Goal: Information Seeking & Learning: Understand process/instructions

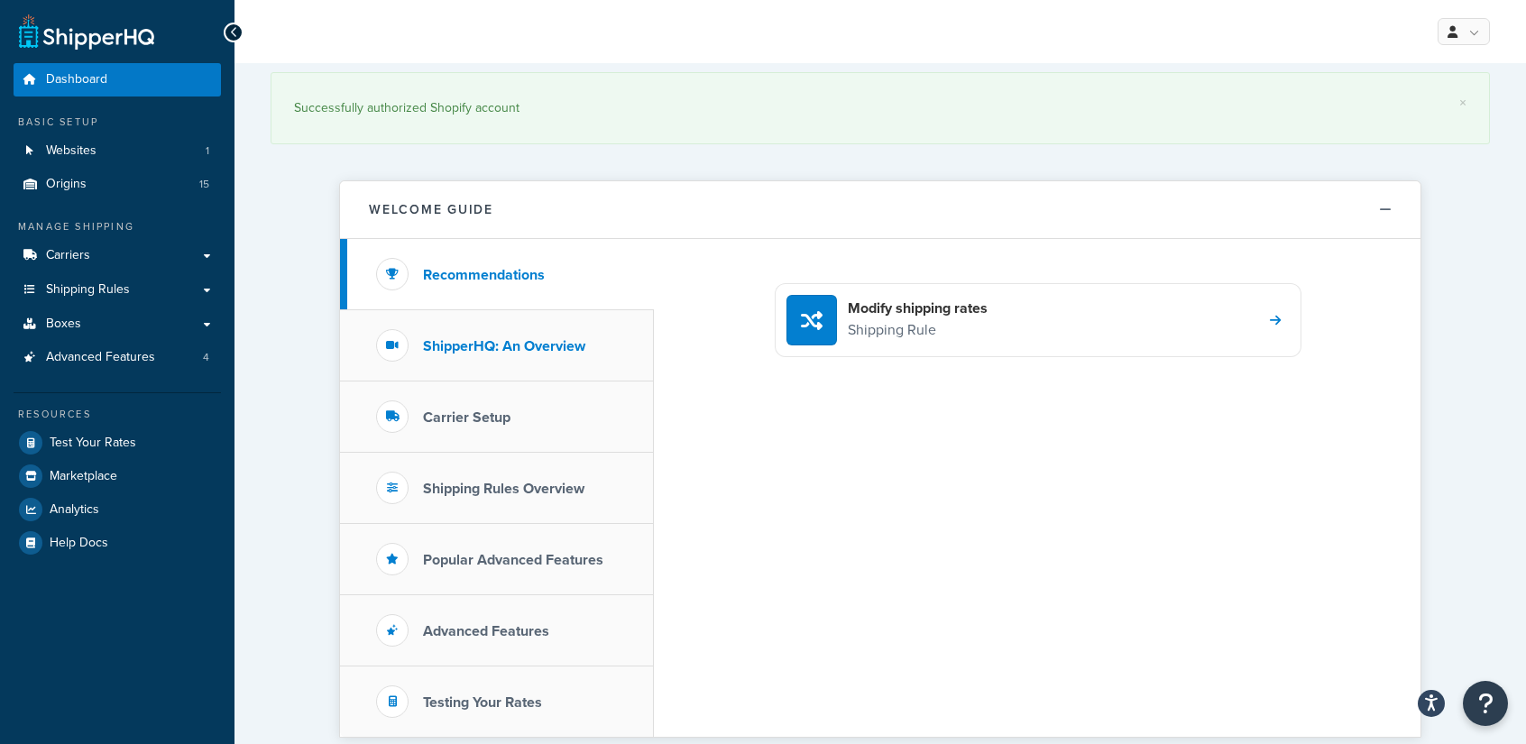
click at [545, 342] on h3 "ShipperHQ: An Overview" at bounding box center [504, 346] width 162 height 16
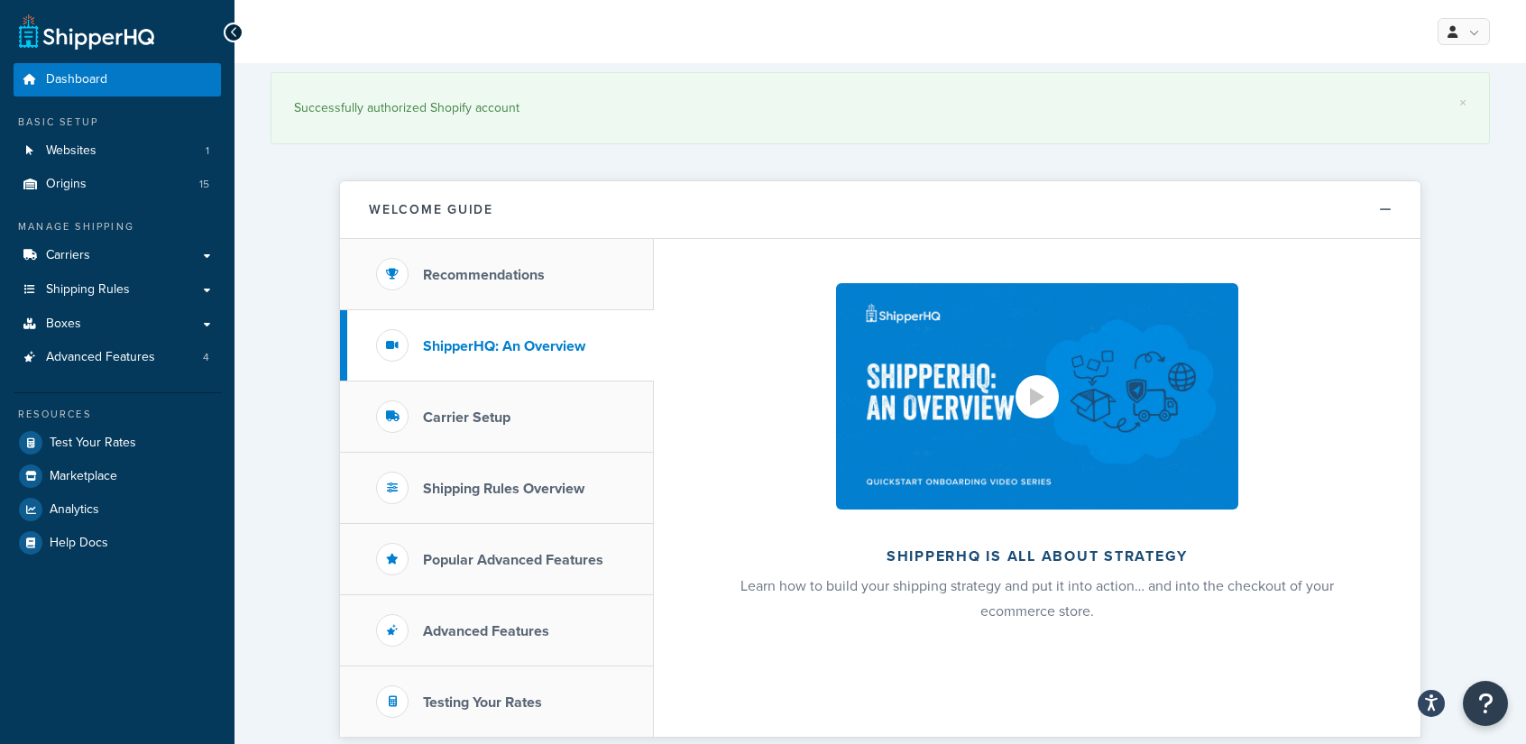
click at [1039, 400] on div at bounding box center [1037, 397] width 14 height 18
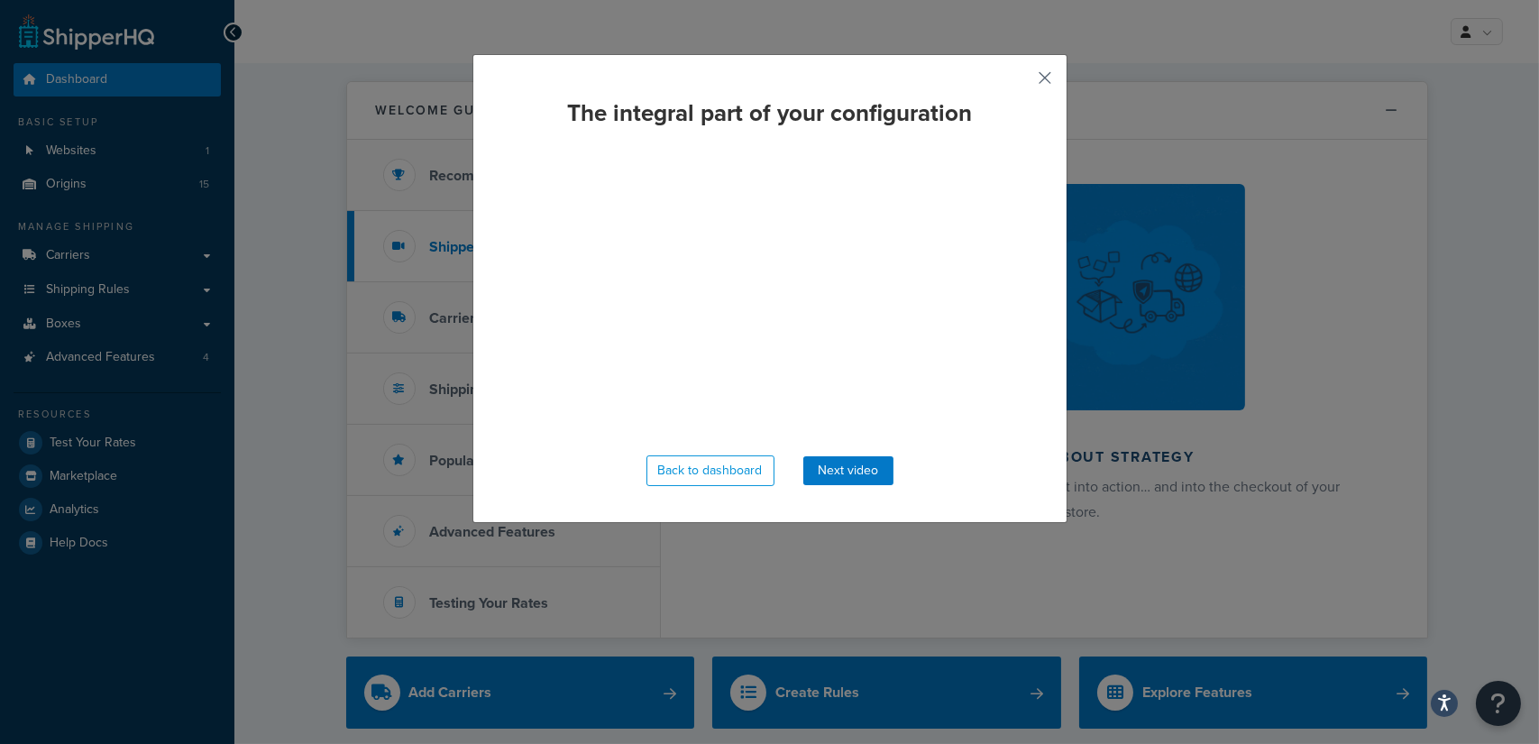
click at [1022, 82] on button "button" at bounding box center [1019, 84] width 5 height 5
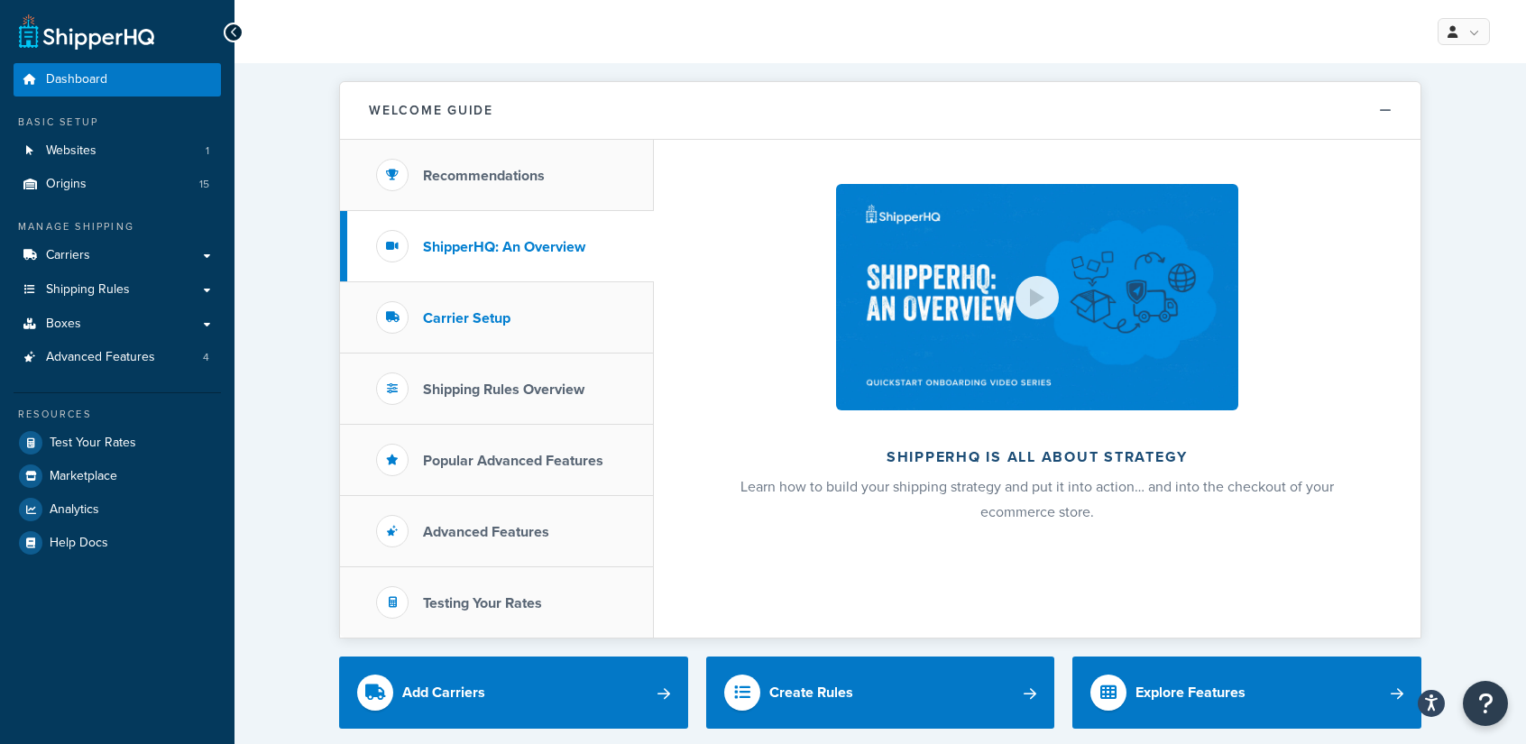
scroll to position [60, 0]
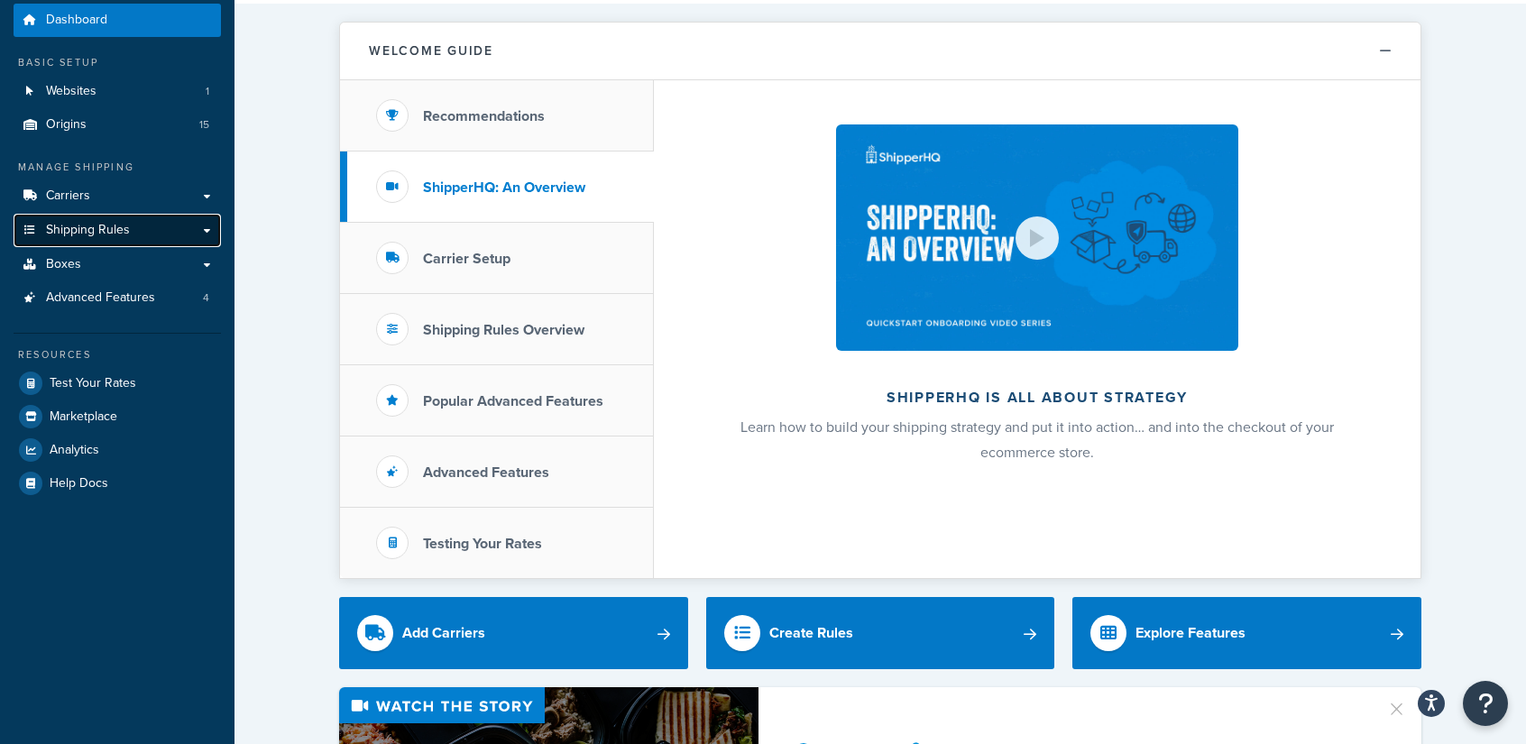
click at [117, 228] on span "Shipping Rules" at bounding box center [88, 230] width 84 height 15
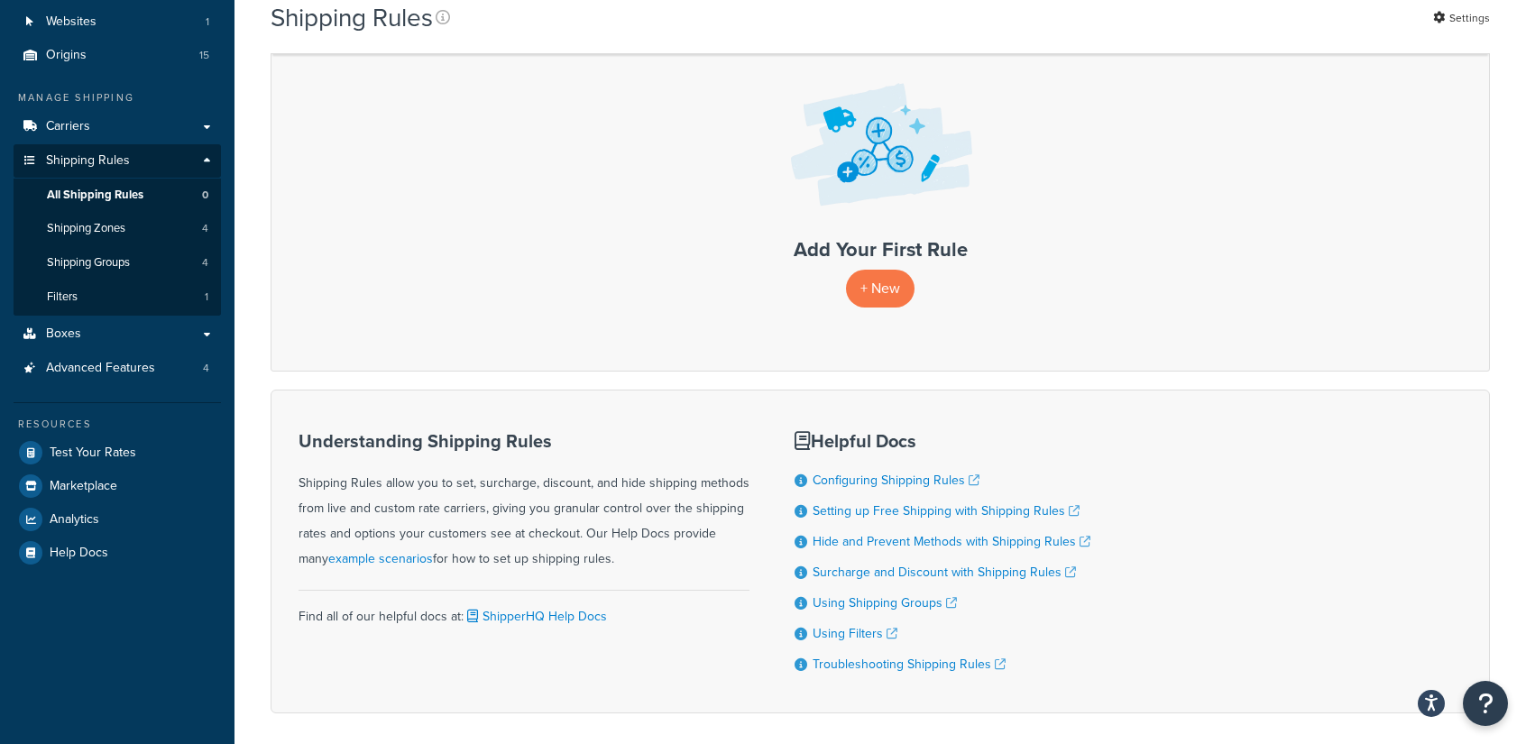
scroll to position [180, 0]
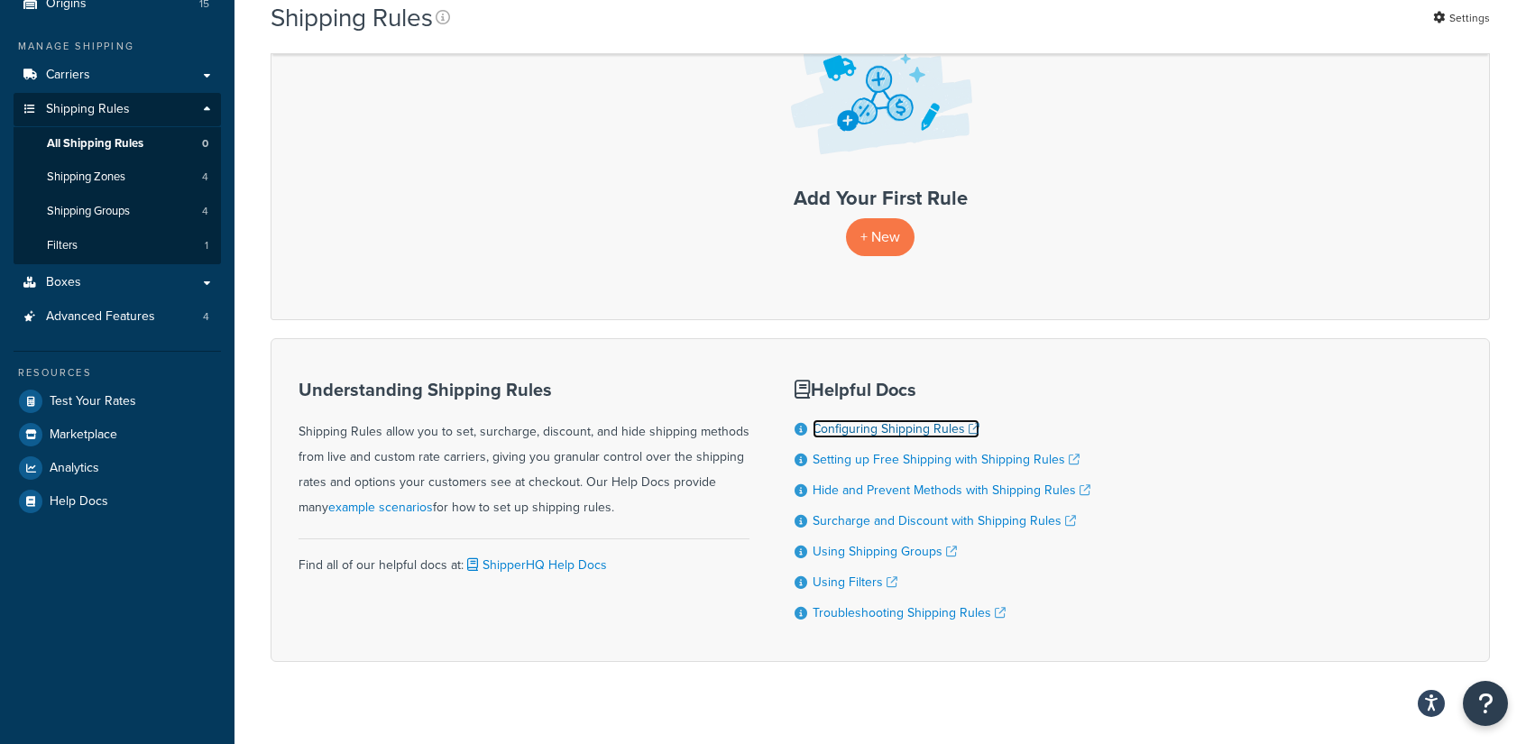
click at [896, 428] on link "Configuring Shipping Rules" at bounding box center [895, 428] width 167 height 19
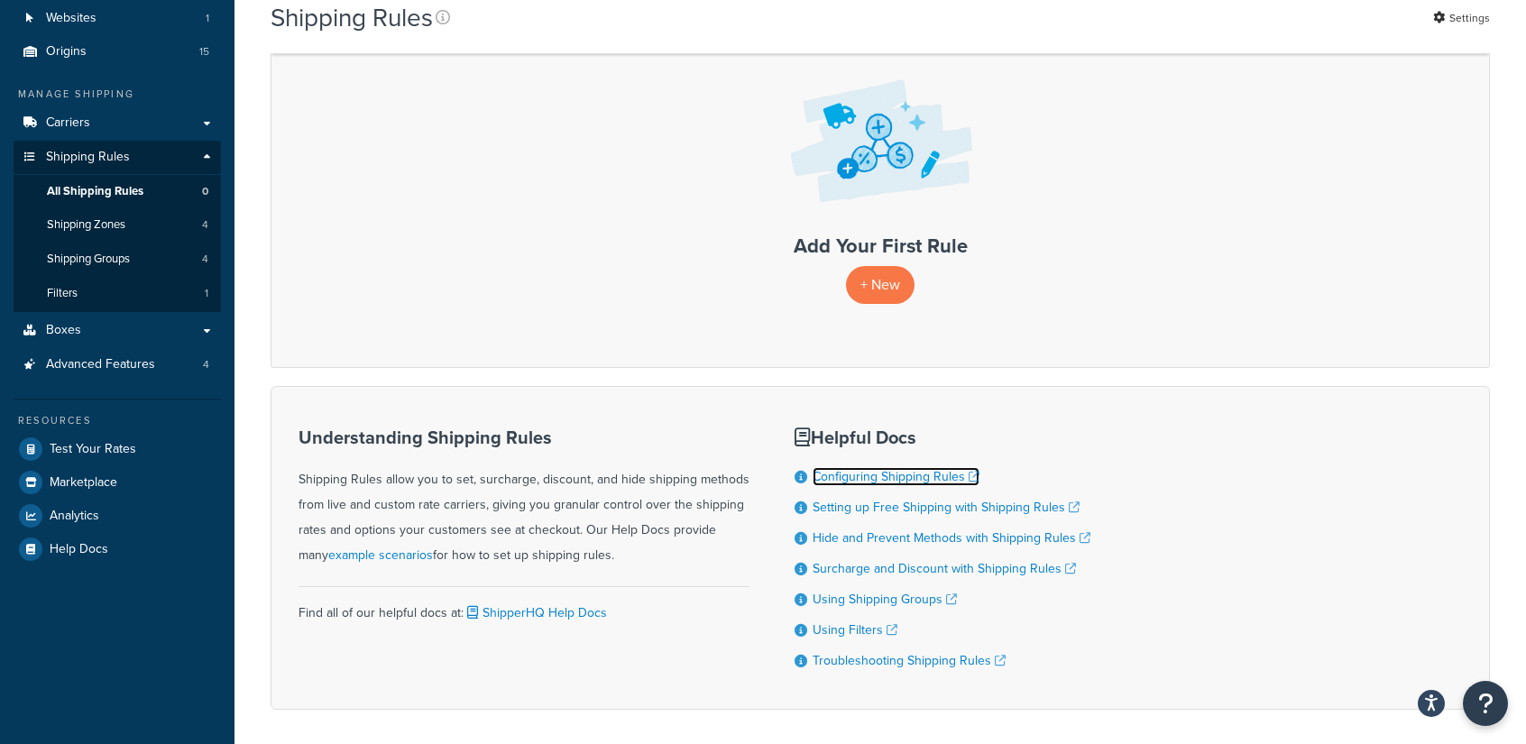
scroll to position [0, 0]
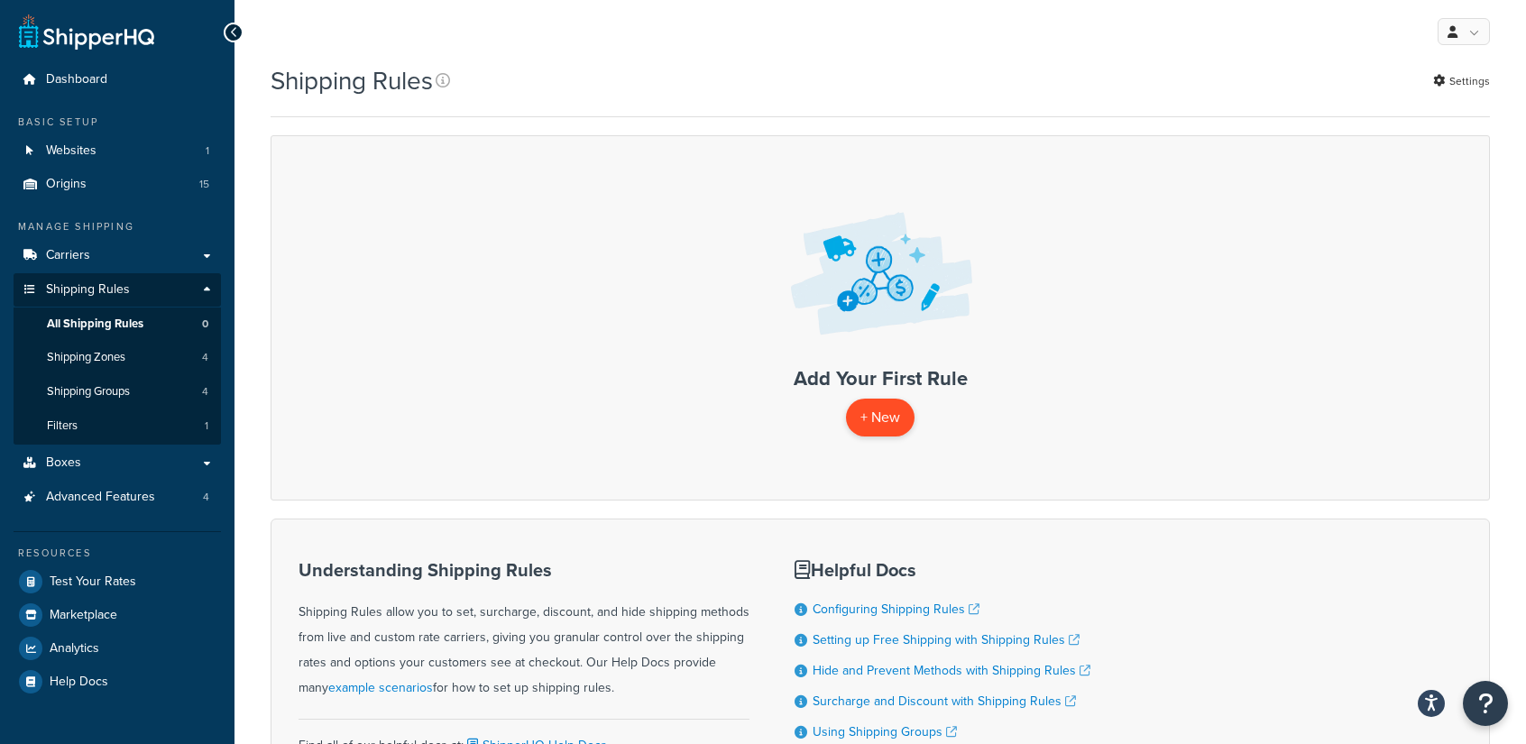
click at [876, 417] on p "+ New" at bounding box center [880, 417] width 69 height 37
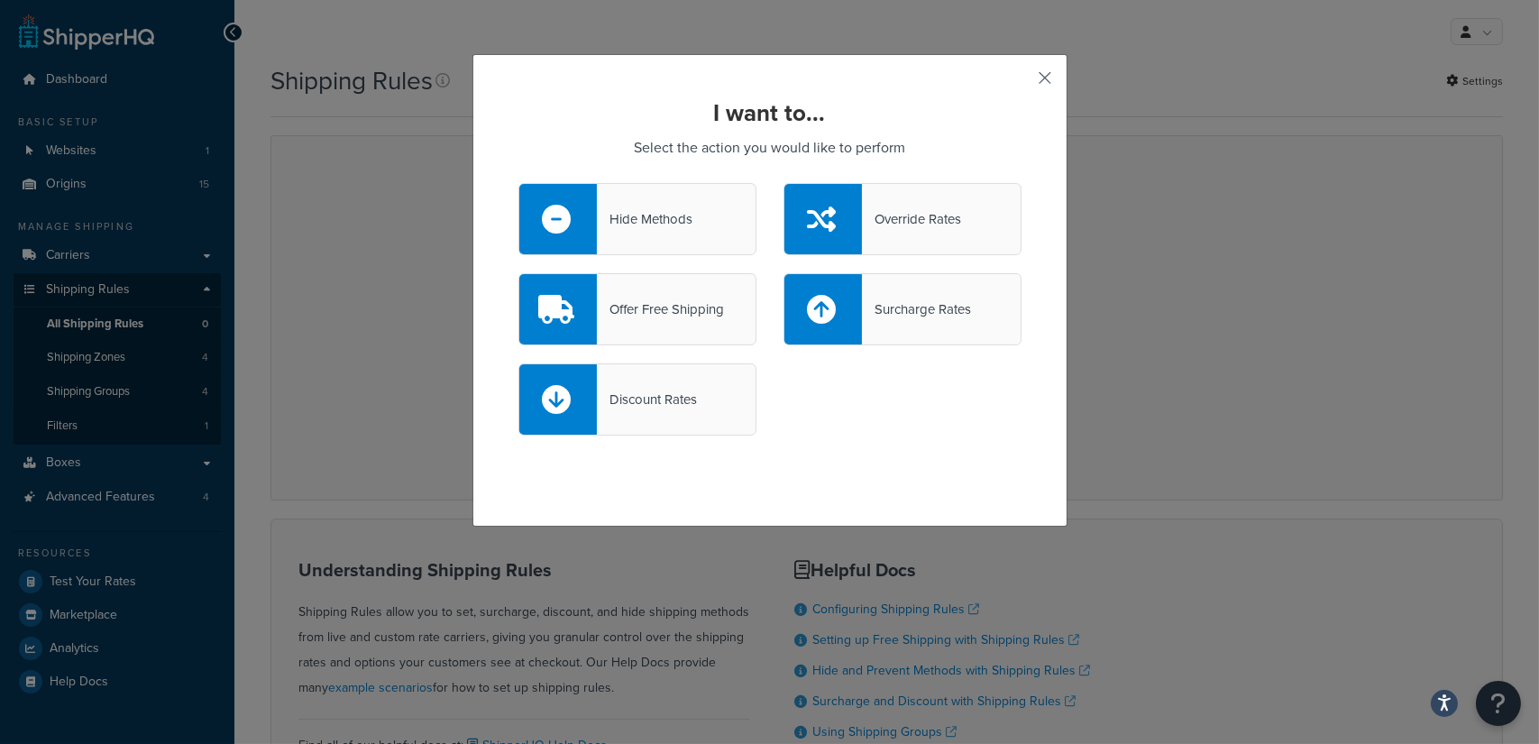
click at [1022, 82] on button "button" at bounding box center [1019, 84] width 5 height 5
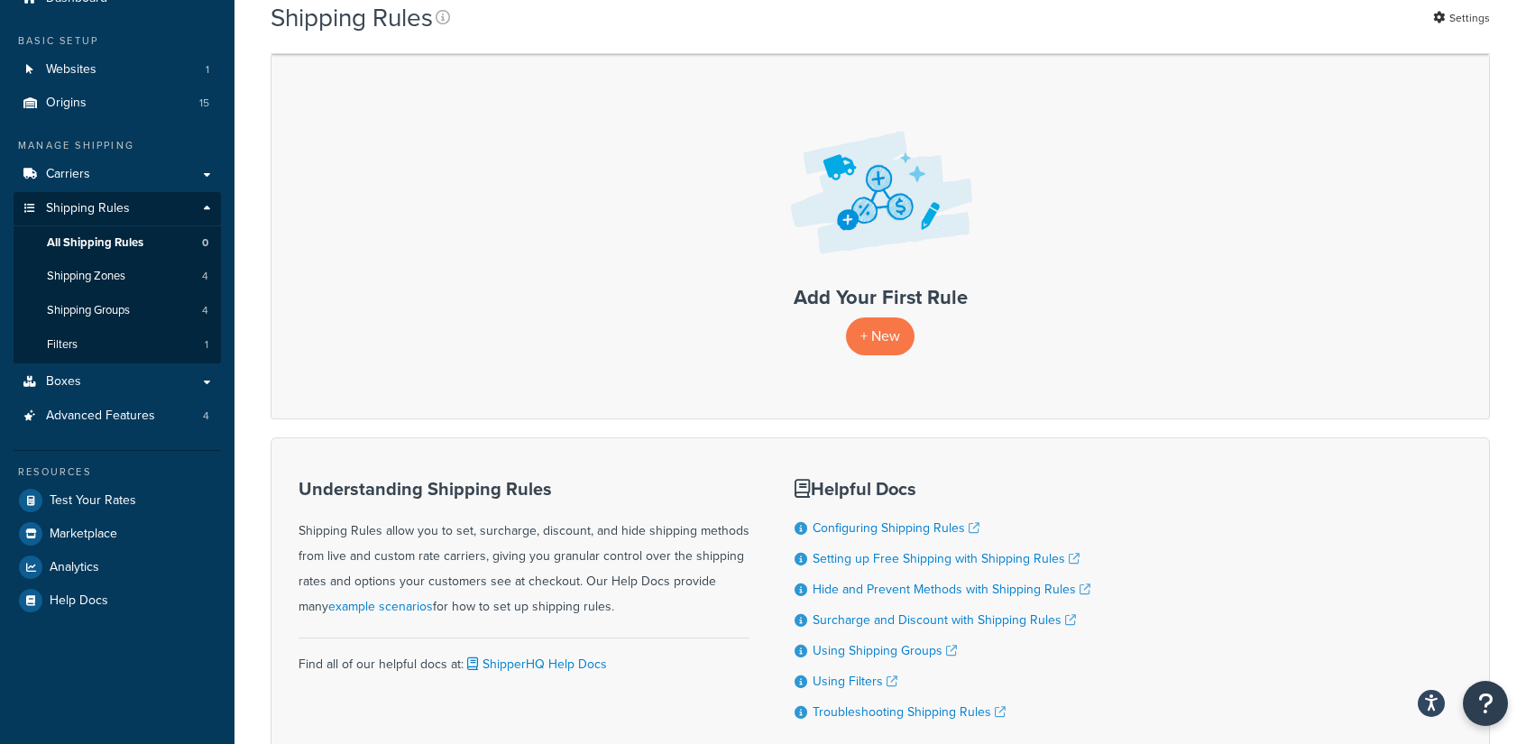
scroll to position [208, 0]
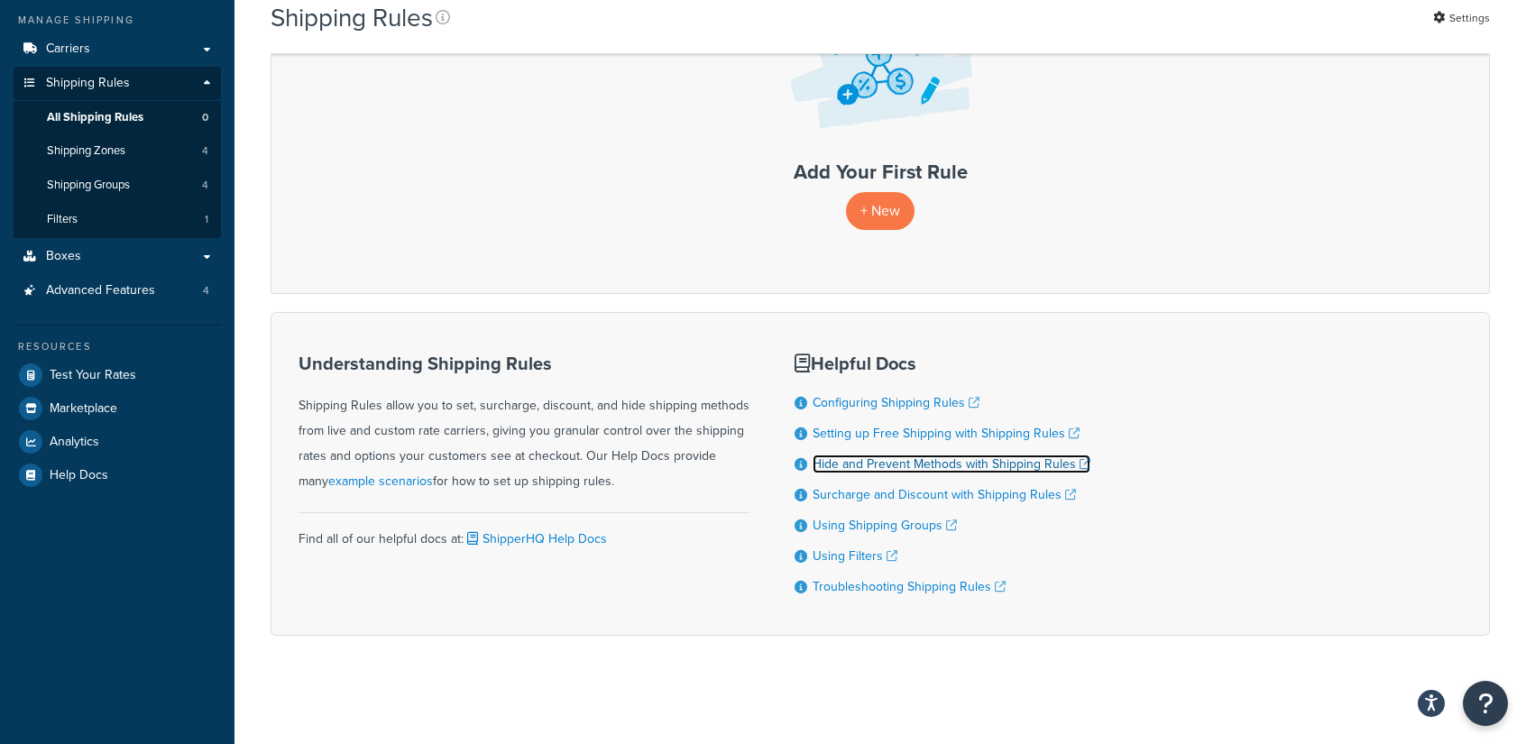
click at [885, 458] on link "Hide and Prevent Methods with Shipping Rules" at bounding box center [951, 463] width 278 height 19
